Goal: Find specific page/section: Find specific page/section

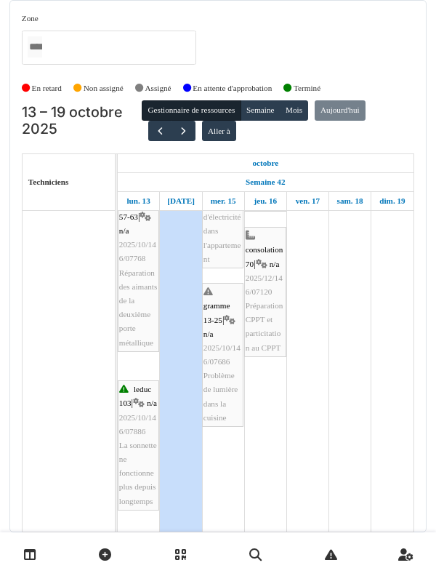
scroll to position [273, 0]
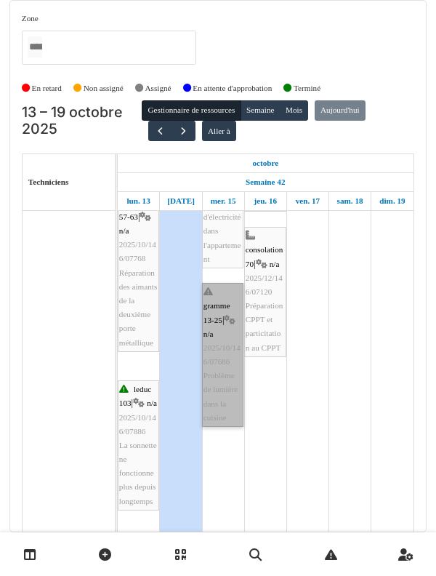
click at [230, 371] on link "gramme 13-25 | n/a 2025/10/146/07686 Problème de lumière dans la cuisine" at bounding box center [222, 355] width 41 height 144
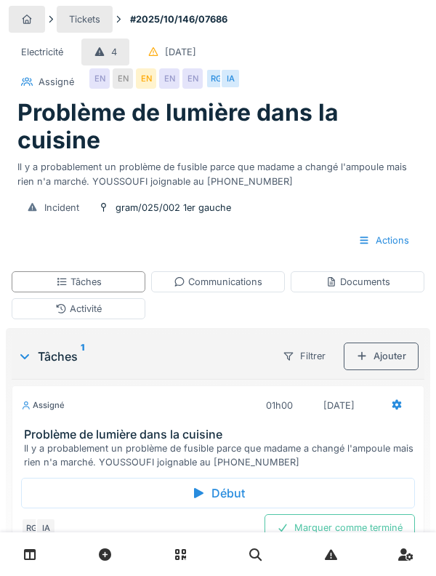
click at [273, 563] on link at bounding box center [255, 554] width 37 height 34
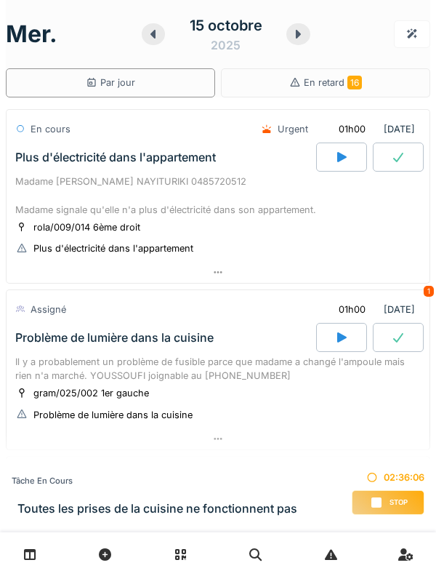
scroll to position [236, 0]
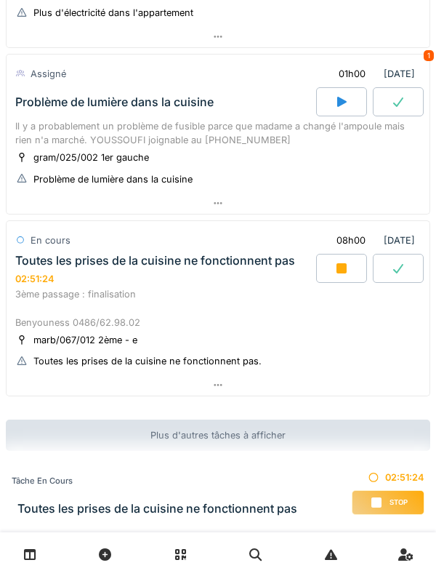
click at [325, 275] on div at bounding box center [341, 268] width 51 height 29
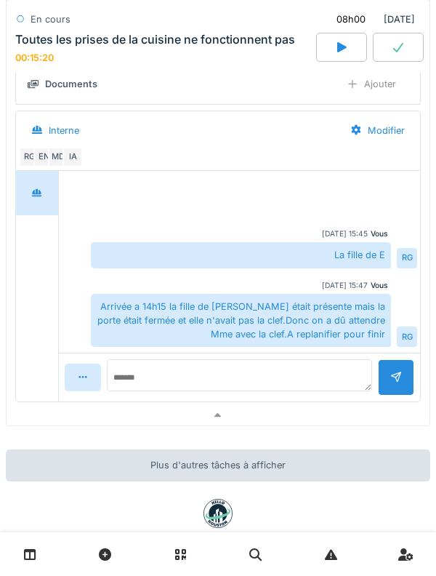
scroll to position [696, 0]
